Goal: Task Accomplishment & Management: Manage account settings

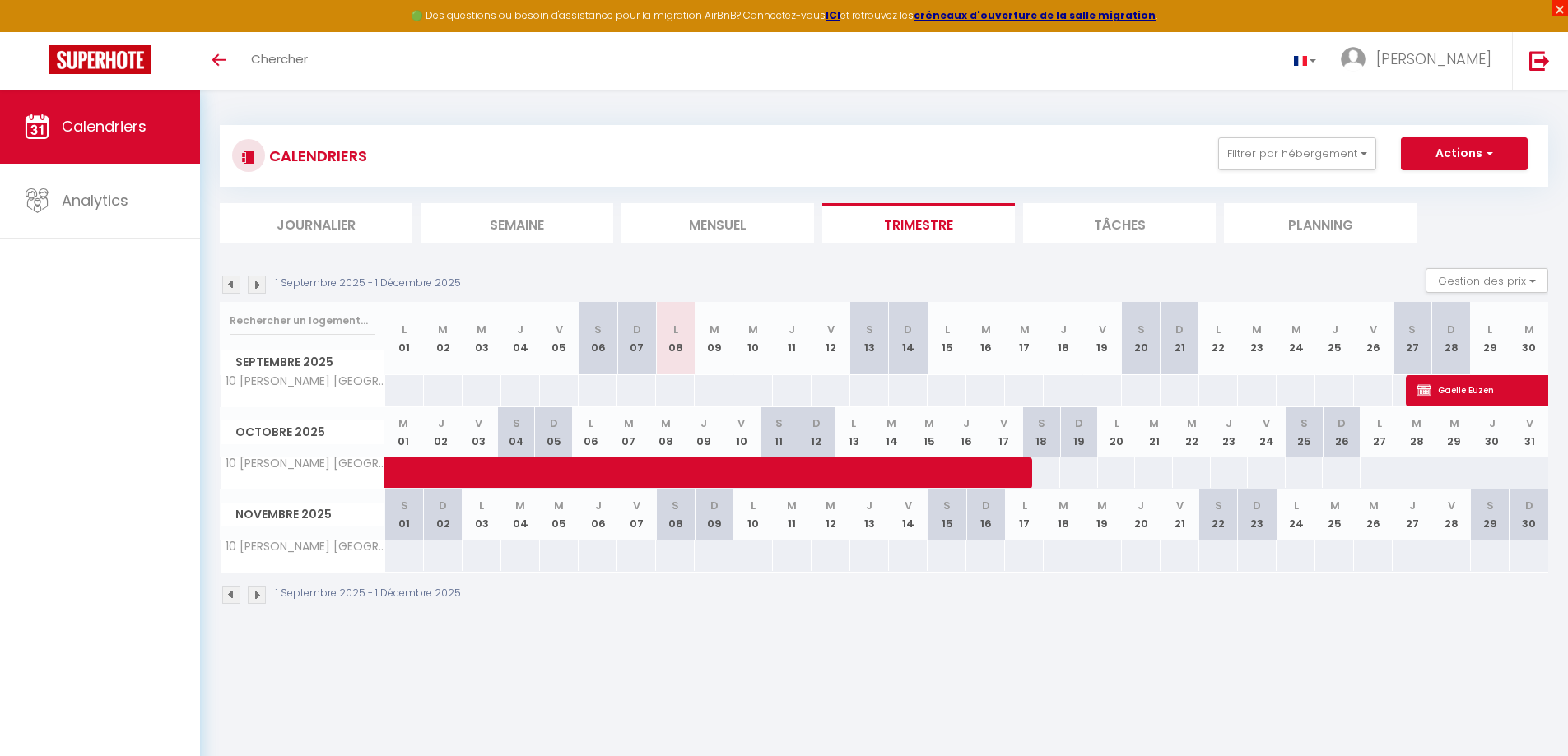
click at [1554, 12] on span "×" at bounding box center [1559, 8] width 16 height 16
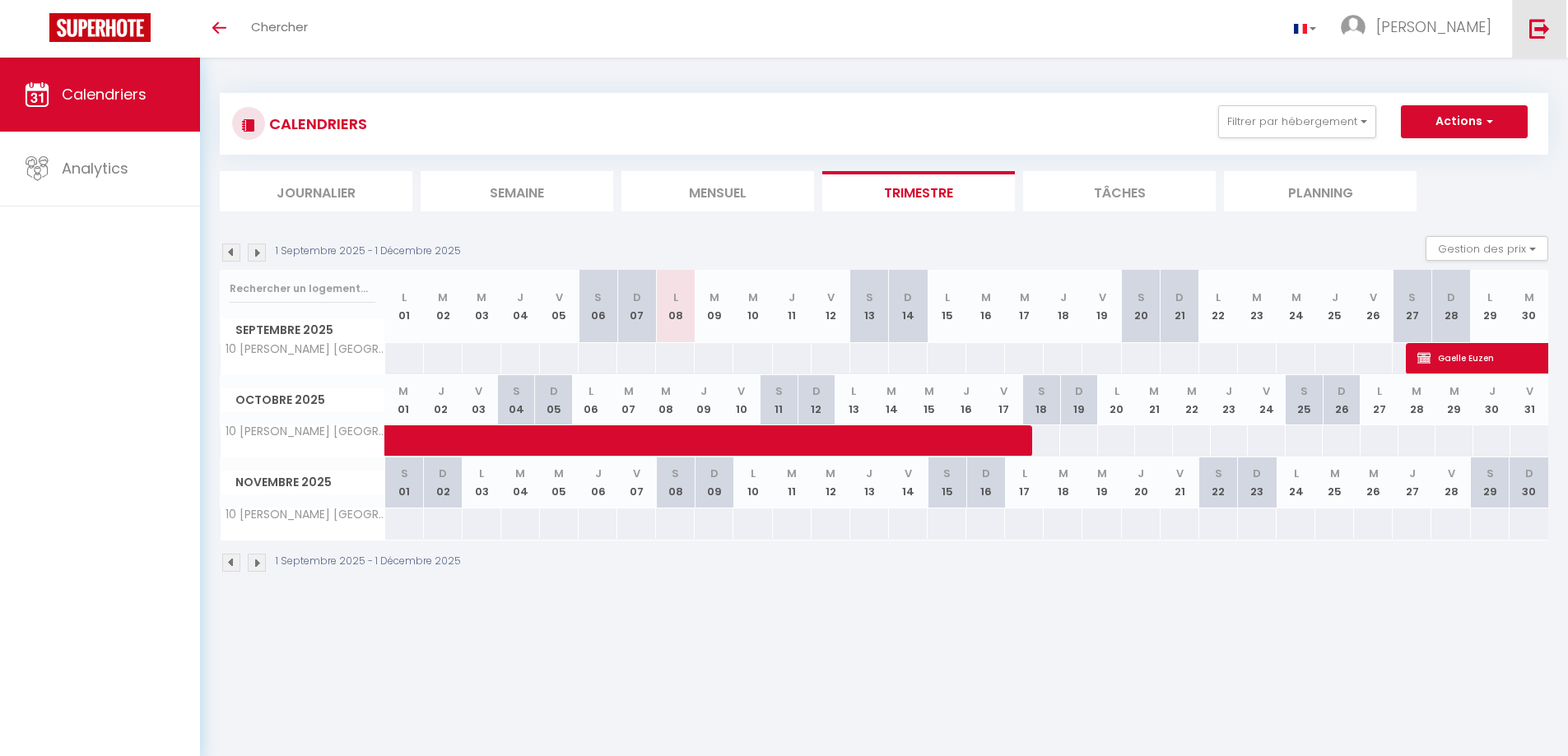
click at [1534, 33] on img at bounding box center [1539, 28] width 21 height 21
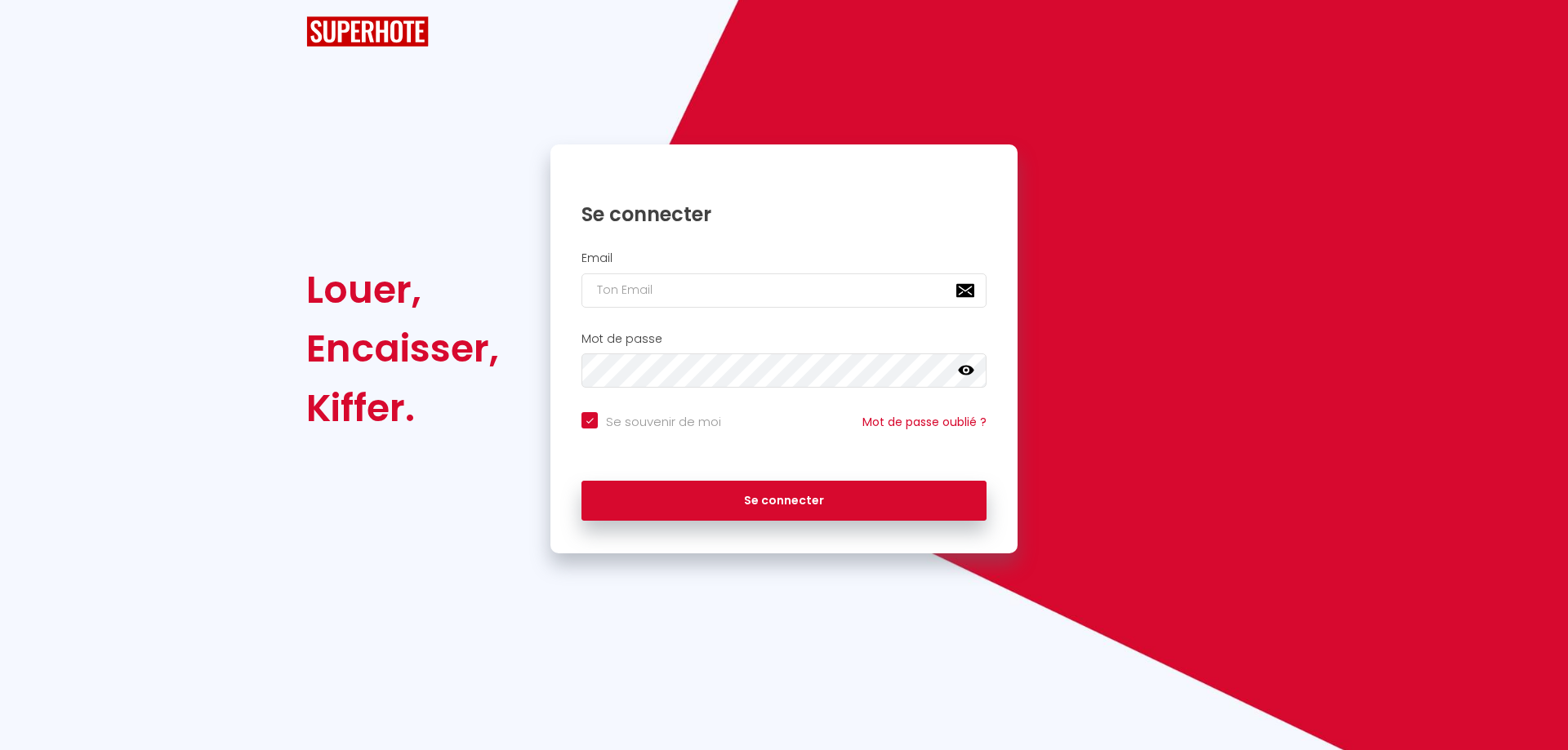
checkbox input "true"
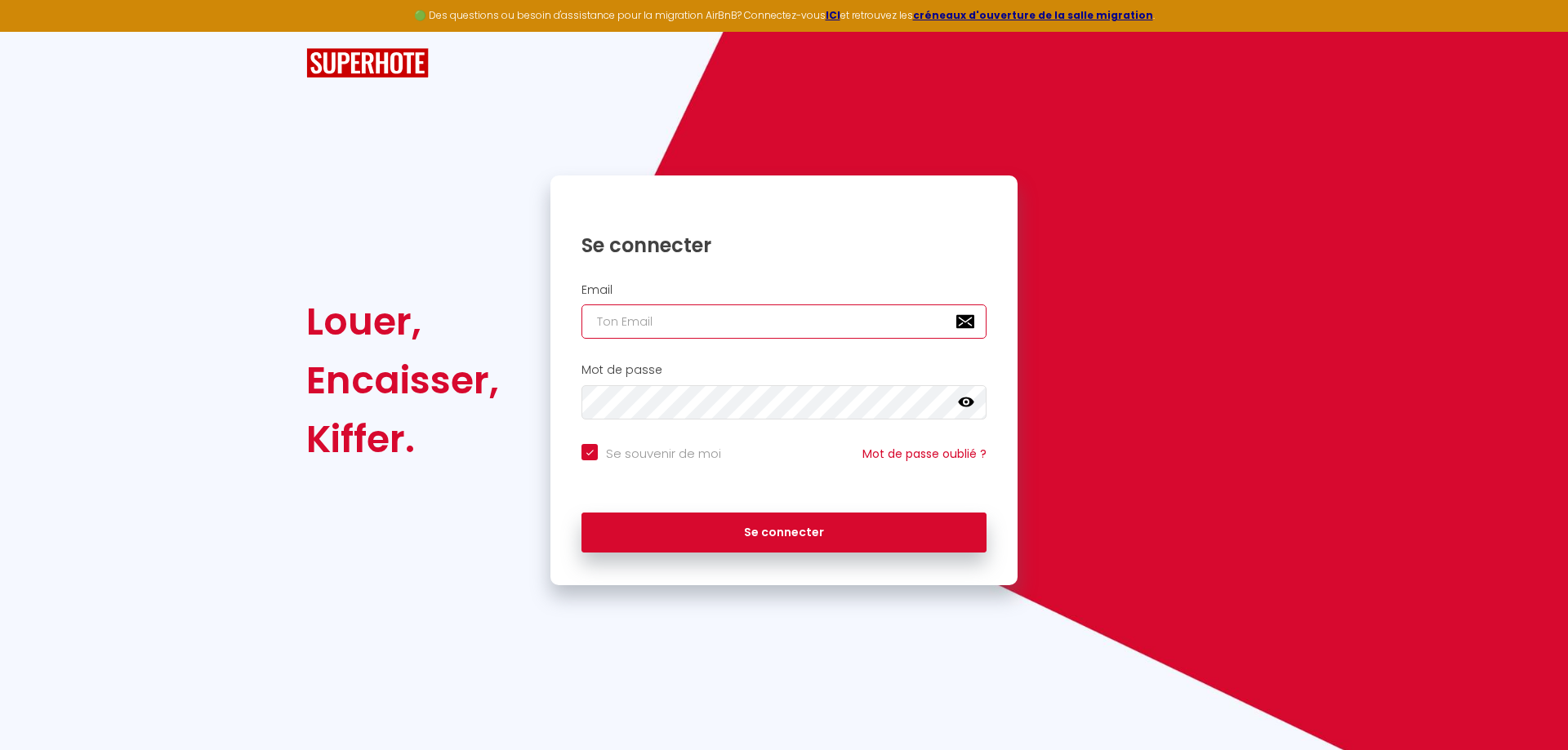
type input "[PERSON_NAME][EMAIL_ADDRESS][PERSON_NAME][DOMAIN_NAME]"
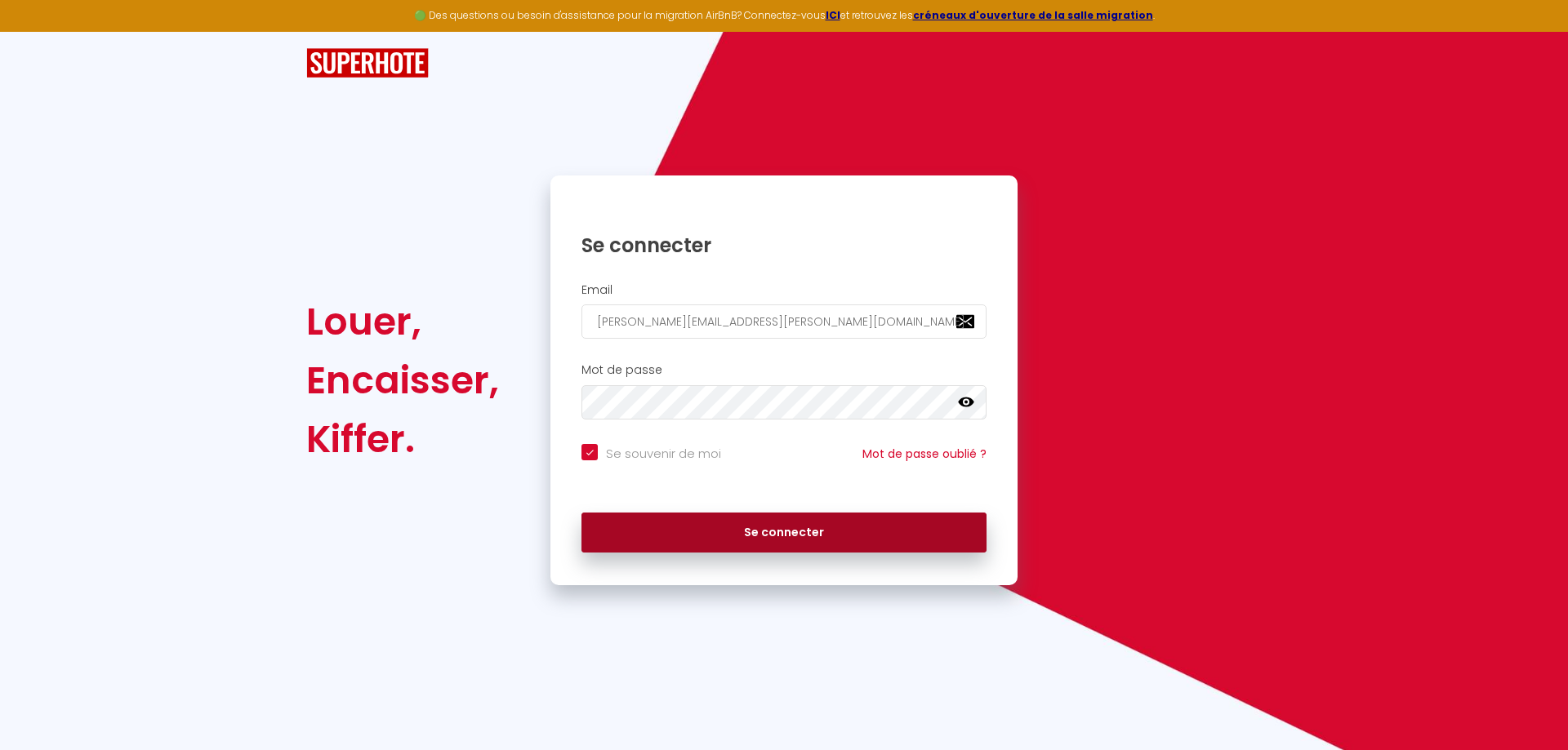
click at [806, 541] on button "Se connecter" at bounding box center [784, 533] width 405 height 41
checkbox input "true"
